Goal: Navigation & Orientation: Find specific page/section

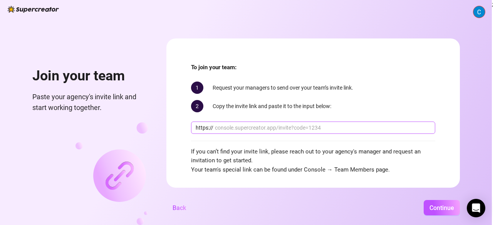
click at [279, 127] on input "text" at bounding box center [323, 128] width 216 height 8
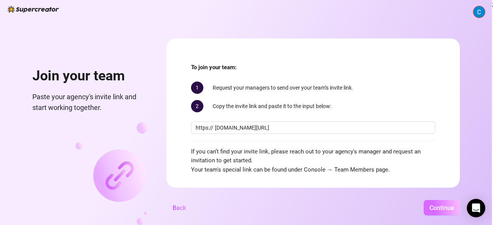
type input "console.supercreator.app/invite?code=J4N2GTHyeLOTxzqxYyAx8Xk1MIO2&workspace=Gem…"
click at [435, 205] on span "Continue" at bounding box center [442, 208] width 25 height 7
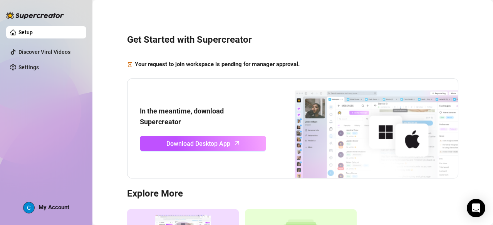
click at [52, 206] on span "My Account" at bounding box center [54, 207] width 31 height 7
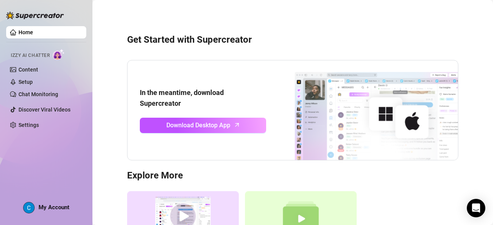
click at [294, 57] on div "Get Started with Supercreator In the meantime, download Supercreator Download D…" at bounding box center [292, 148] width 385 height 287
click at [28, 32] on link "Home" at bounding box center [25, 32] width 15 height 6
click at [270, 36] on h3 "Get Started with Supercreator" at bounding box center [292, 40] width 331 height 12
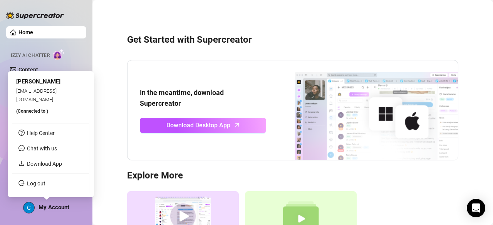
click at [35, 205] on div "My Account" at bounding box center [46, 208] width 46 height 12
